Goal: Task Accomplishment & Management: Complete application form

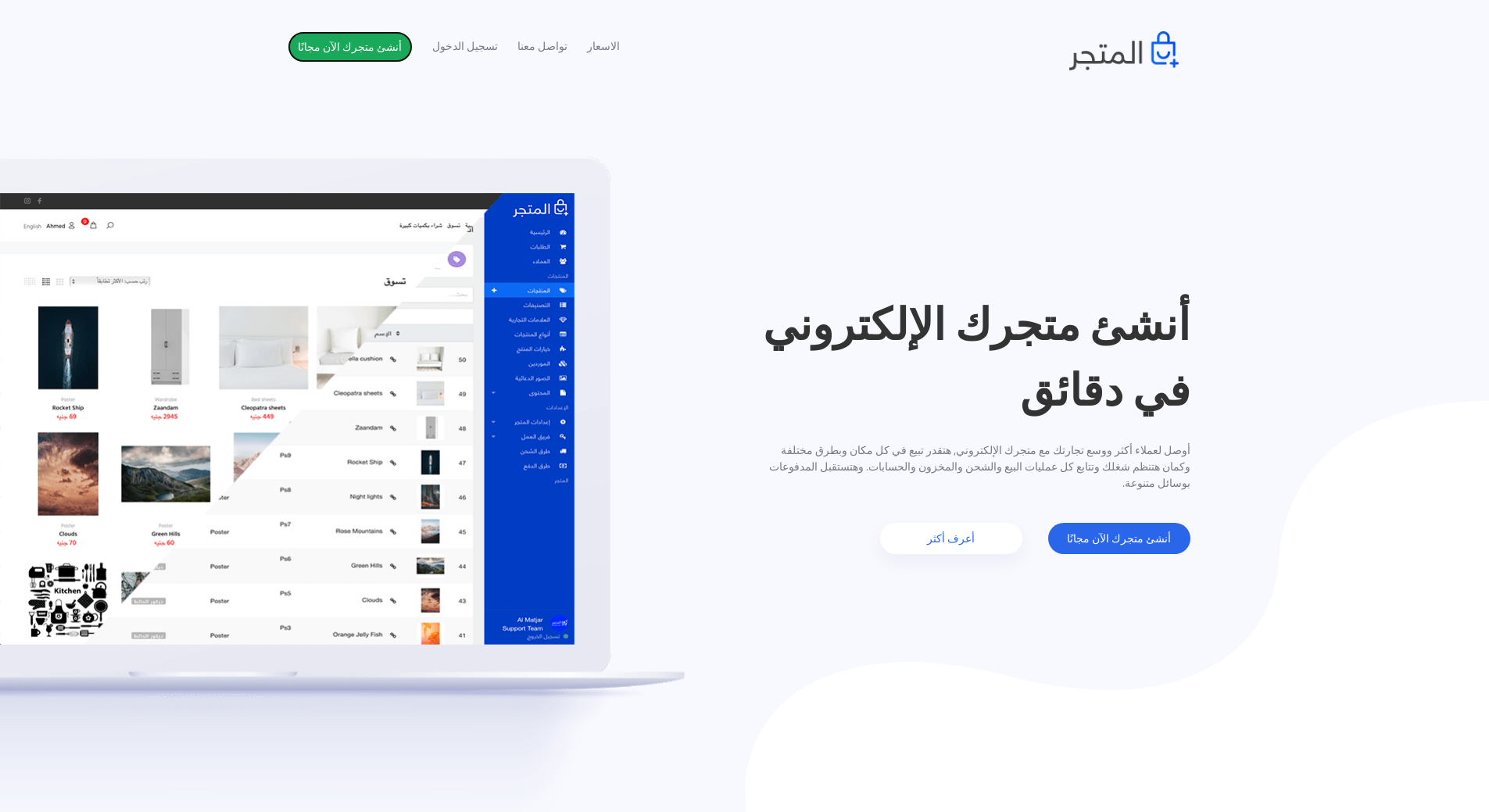
click at [349, 41] on link "أنشئ متجرك الآن مجانًا" at bounding box center [350, 46] width 125 height 31
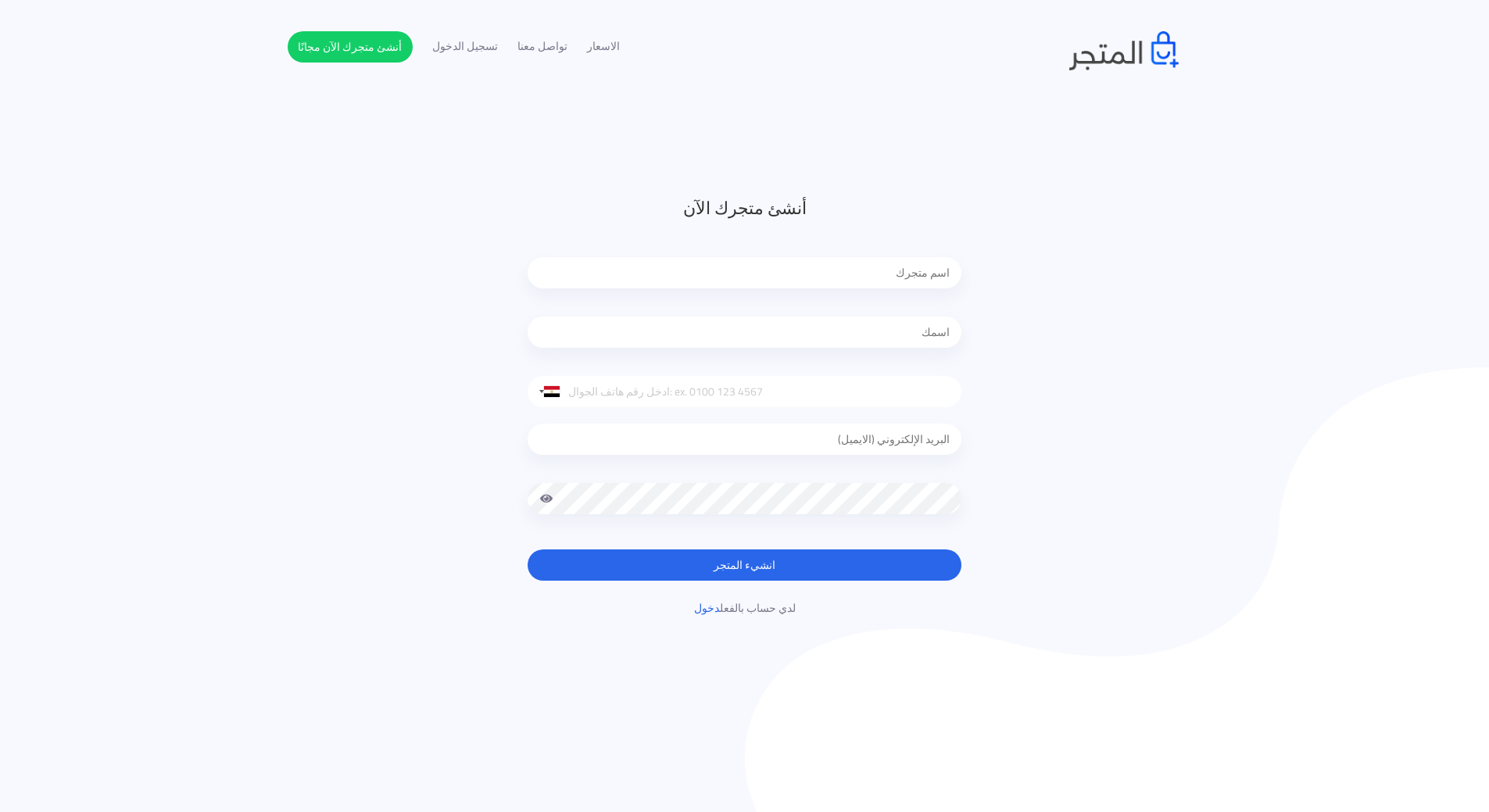
click at [878, 274] on input "text" at bounding box center [745, 272] width 434 height 31
type input "ٍ"
type input "S"
type input "ستايلك أنت."
click at [898, 362] on div at bounding box center [745, 335] width 434 height 71
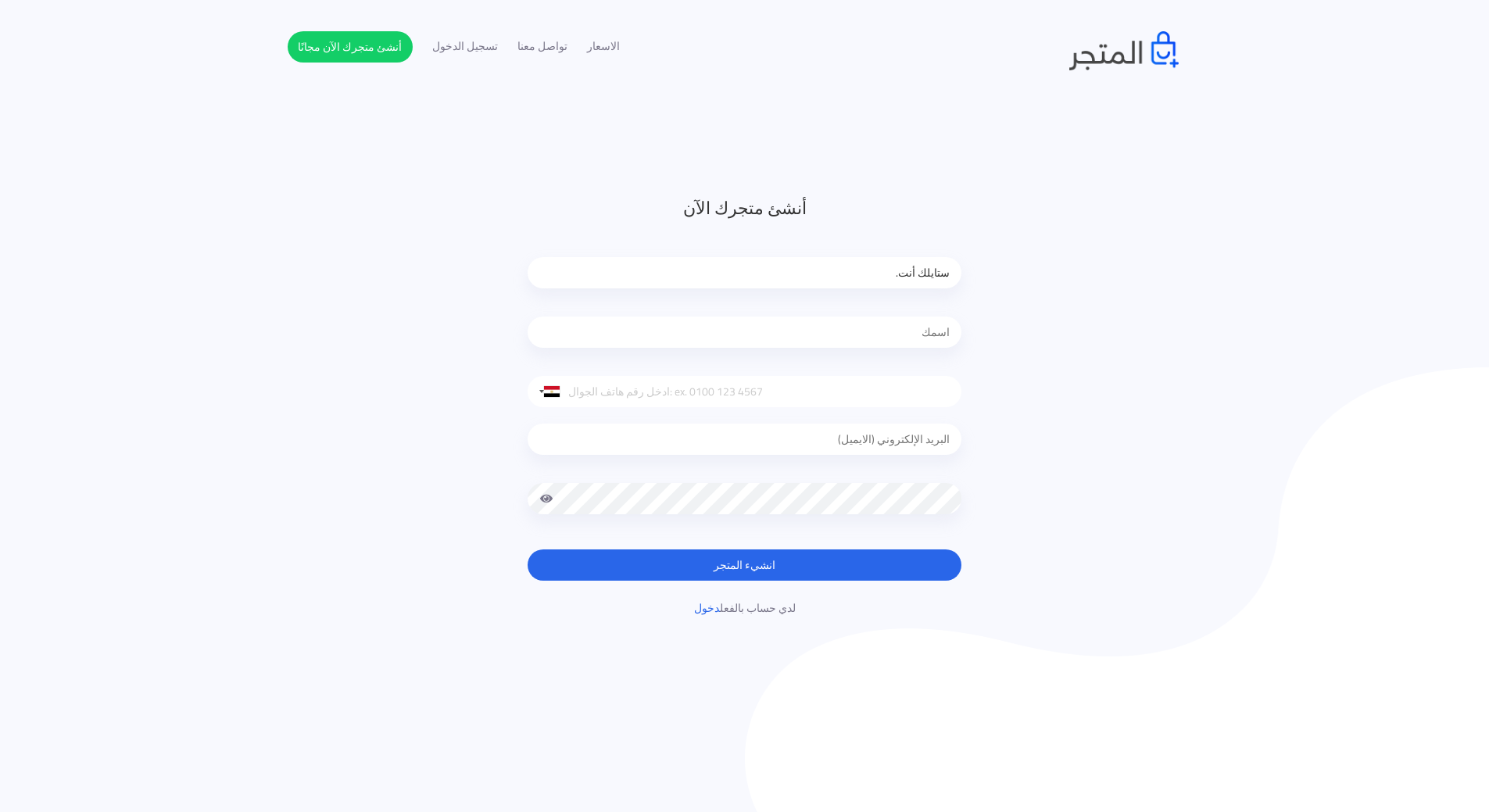
click at [899, 369] on div at bounding box center [745, 335] width 434 height 71
click at [899, 377] on input "tel" at bounding box center [745, 391] width 434 height 31
click at [896, 333] on input "text" at bounding box center [745, 332] width 434 height 31
type input "ش"
type input "ABDU"
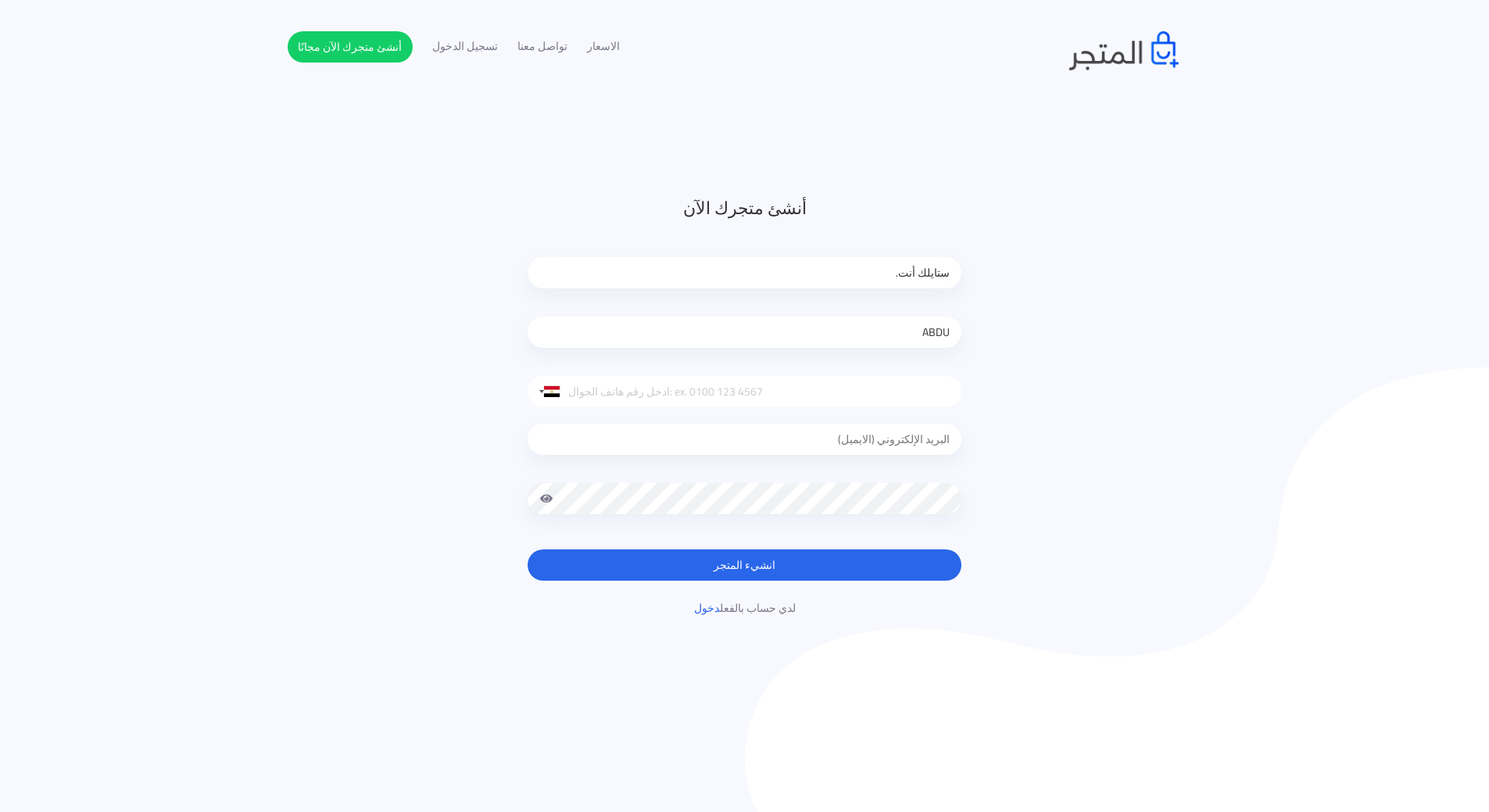
click at [878, 387] on input "tel" at bounding box center [745, 391] width 434 height 31
type input "01158009174"
click at [878, 457] on div at bounding box center [745, 442] width 434 height 71
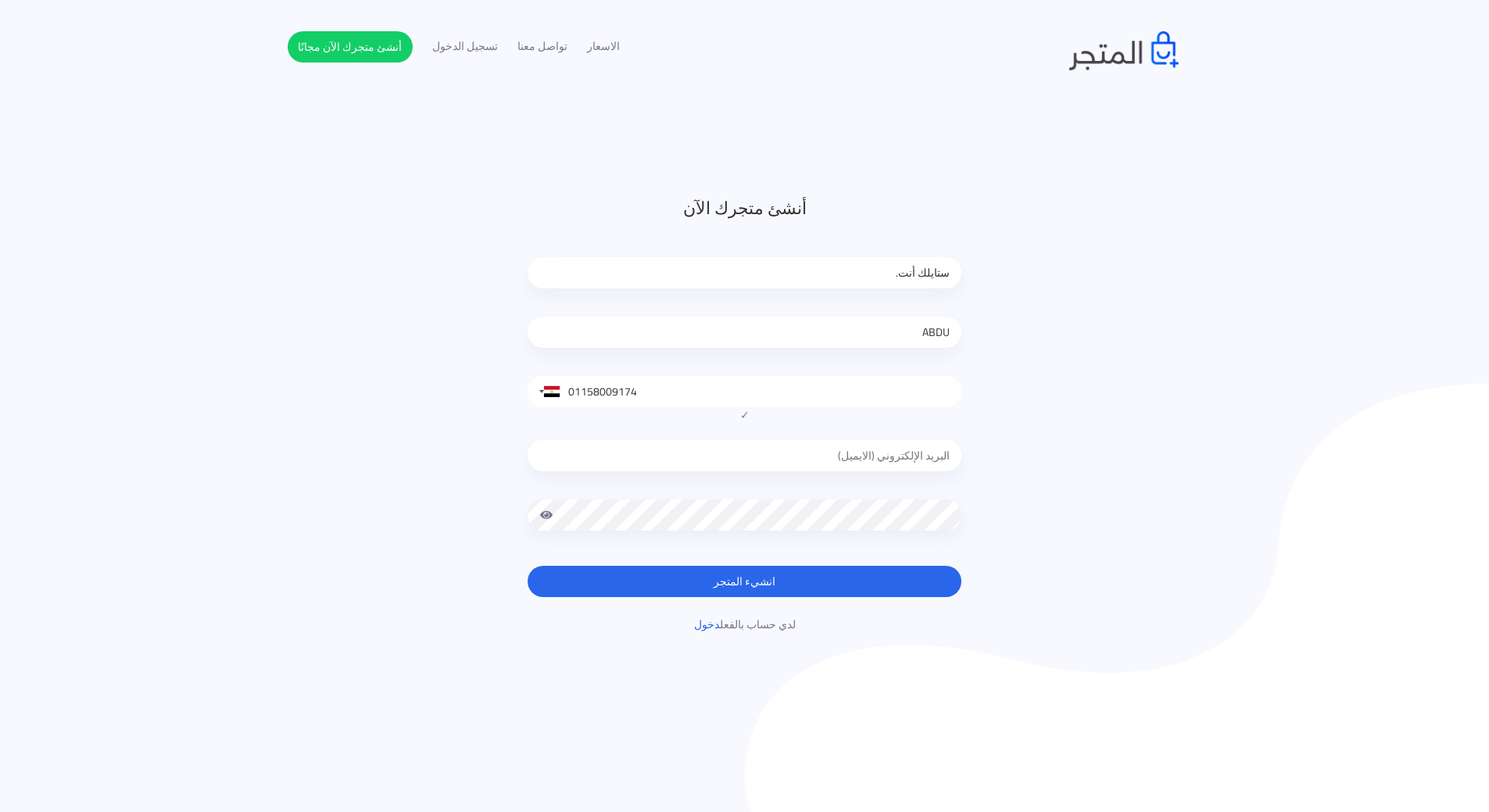
click at [882, 448] on input "email" at bounding box center [745, 455] width 434 height 31
type input "xpbodoelhady@yahoo.com"
click at [528, 566] on button "انشيء المتجر" at bounding box center [745, 581] width 434 height 31
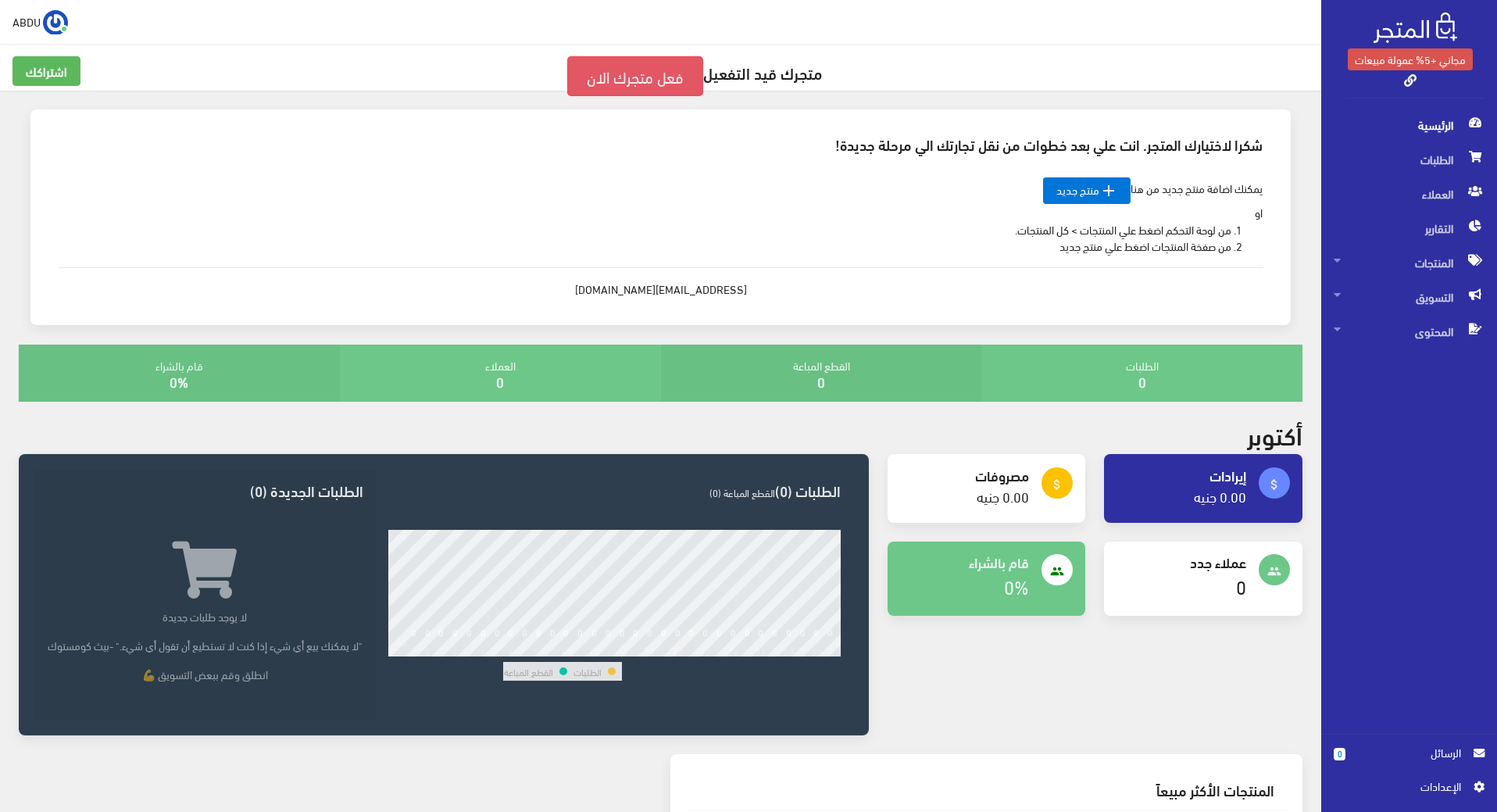
click at [647, 70] on link "فعل متجرك الان" at bounding box center [635, 76] width 136 height 40
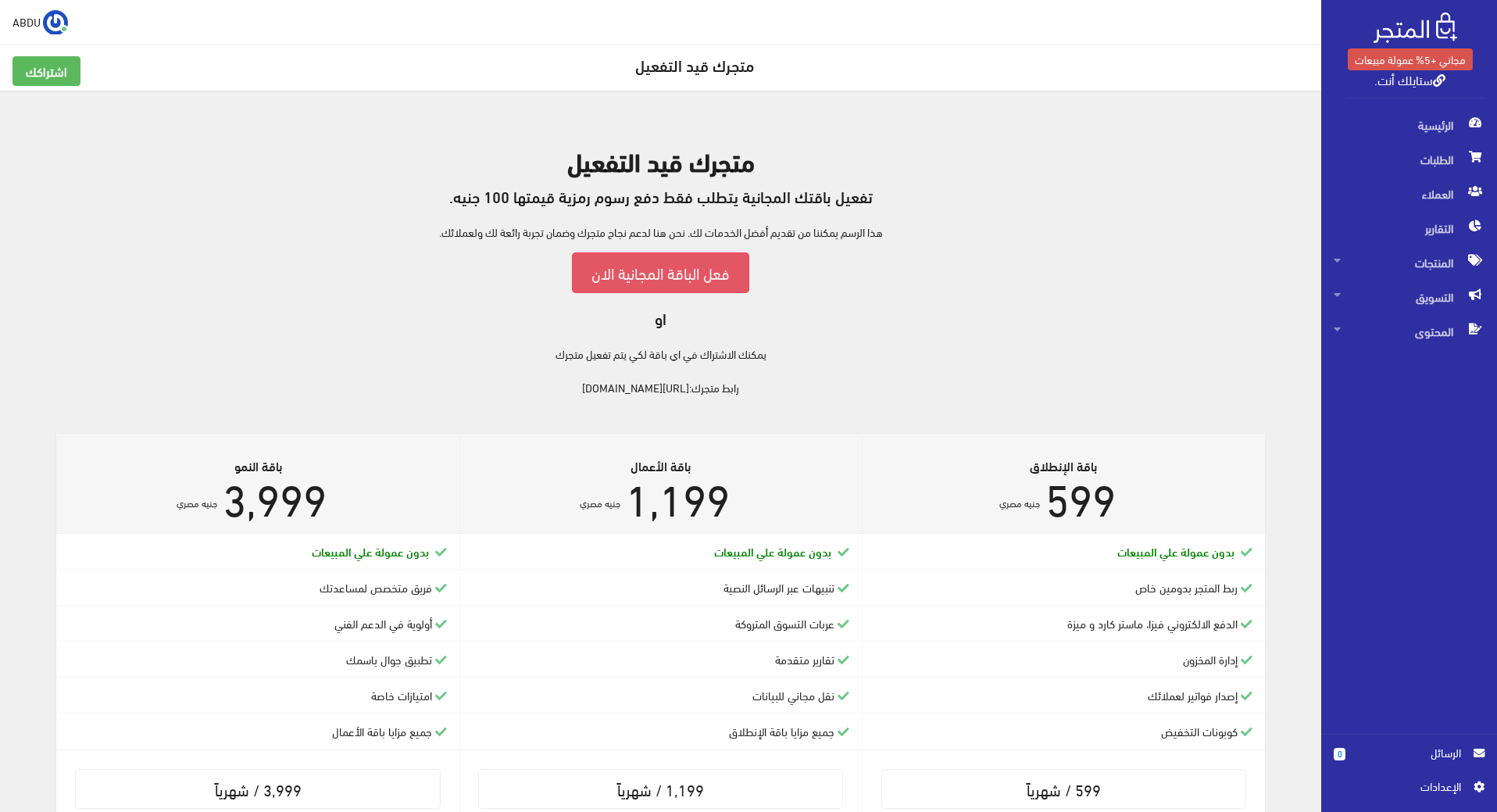
click at [670, 270] on link "فعل الباقة المجانية الان" at bounding box center [660, 272] width 177 height 40
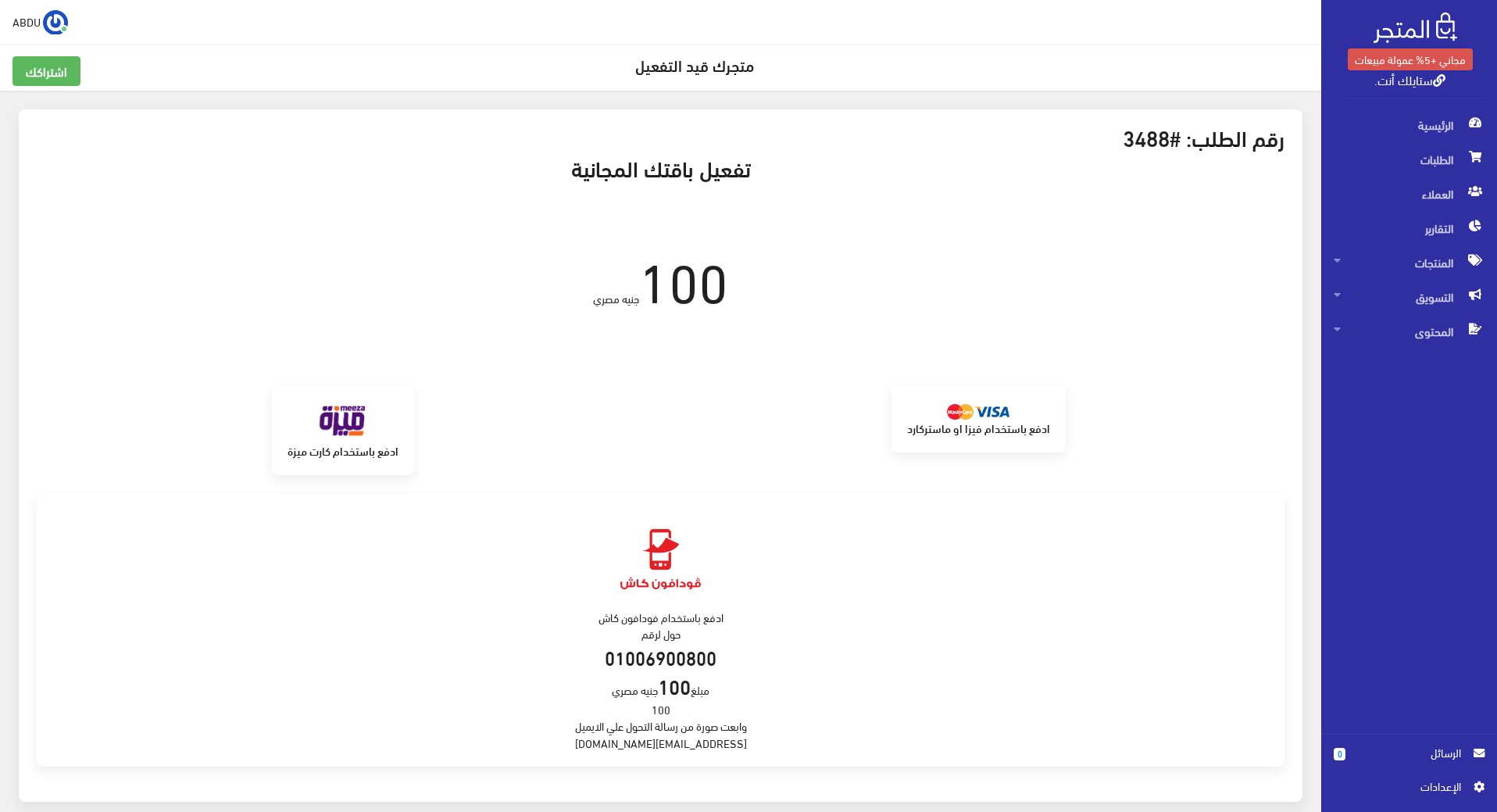
click at [28, 26] on span "ABDU" at bounding box center [27, 22] width 28 height 20
click at [1429, 126] on span "الرئيسية" at bounding box center [1409, 125] width 151 height 34
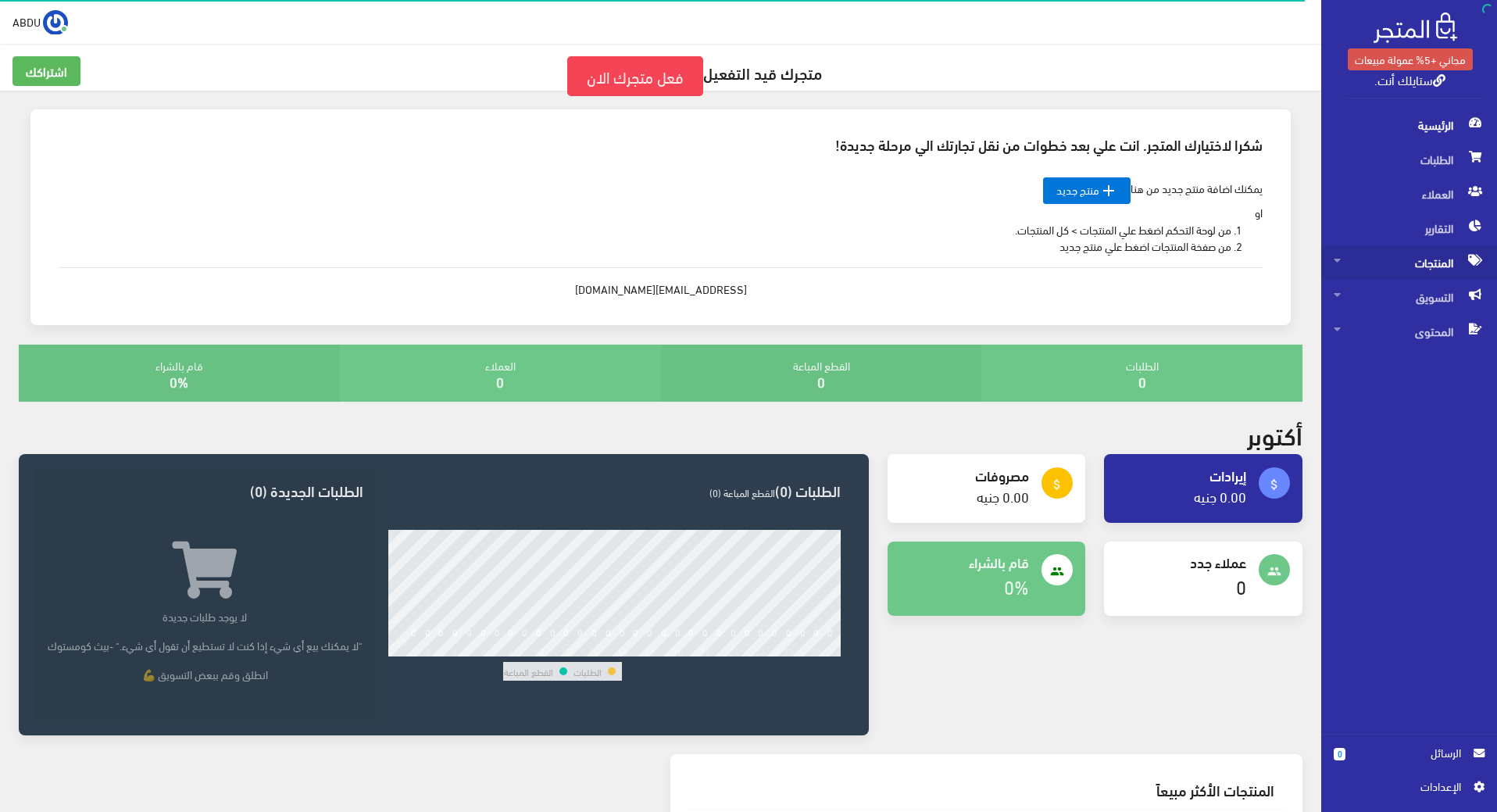
click at [1421, 263] on span "المنتجات" at bounding box center [1409, 262] width 151 height 34
